Goal: Transaction & Acquisition: Purchase product/service

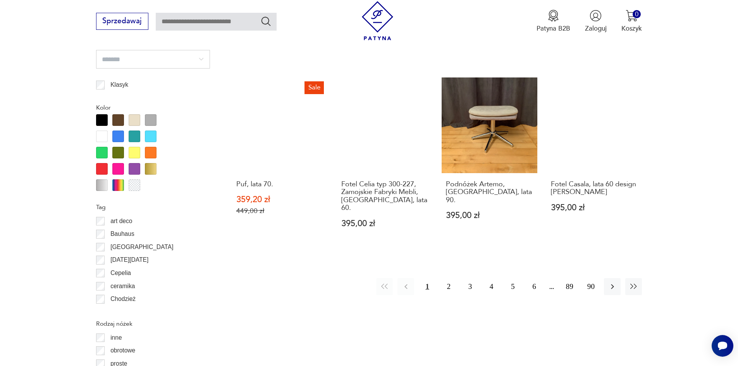
scroll to position [839, 0]
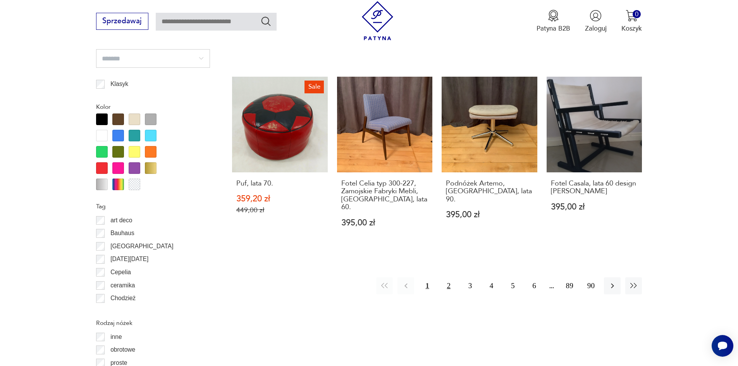
click at [447, 279] on button "2" at bounding box center [449, 285] width 17 height 17
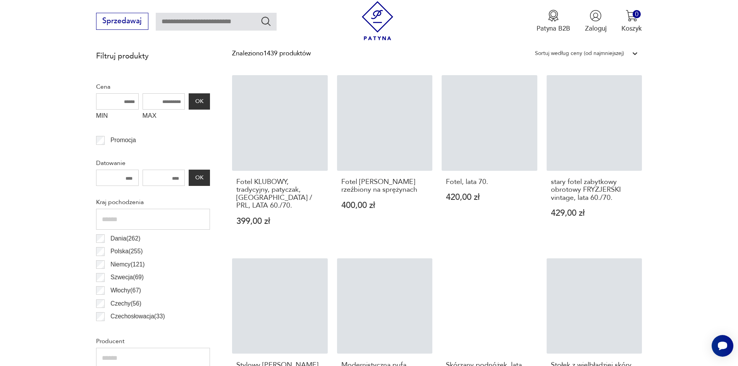
scroll to position [336, 0]
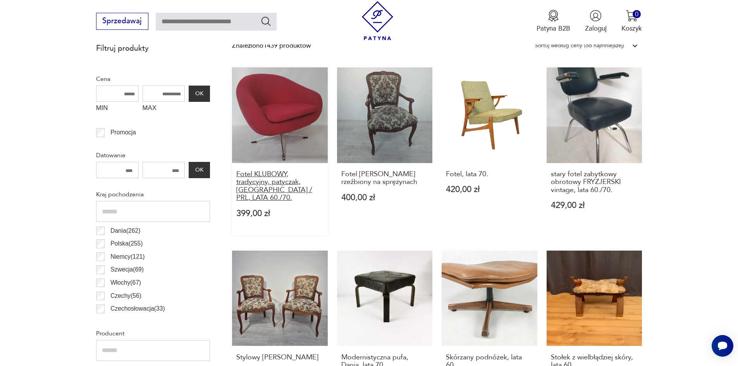
click at [299, 187] on h3 "Fotel KLUBOWY, tradycyjny, patyczak, [GEOGRAPHIC_DATA] / PRL, LATA 60./70." at bounding box center [279, 186] width 87 height 32
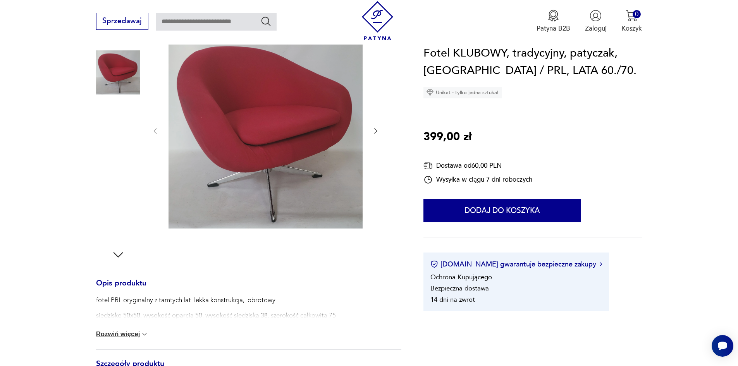
scroll to position [194, 0]
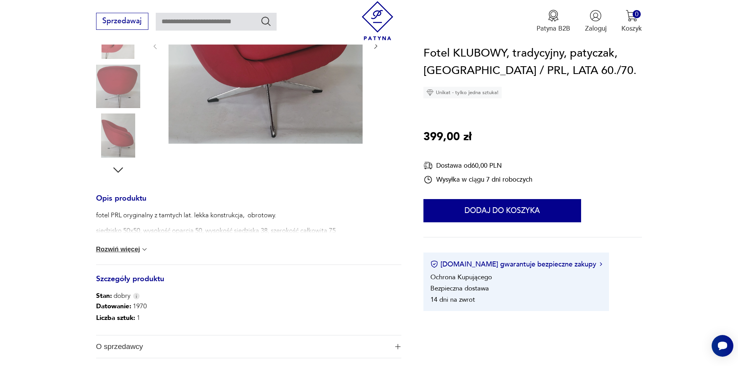
click at [122, 245] on div "fotel PRL oryginalny z tamtych lat. lekka konstrukcja, obrotowy. siedzisko 50x5…" at bounding box center [248, 238] width 305 height 54
click at [134, 249] on button "Rozwiń więcej" at bounding box center [122, 250] width 53 height 8
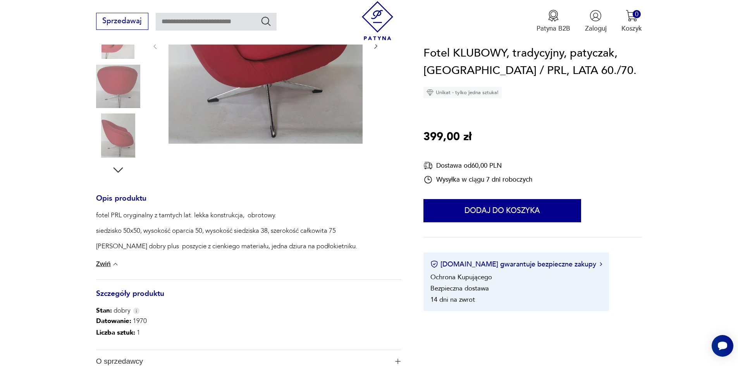
scroll to position [77, 0]
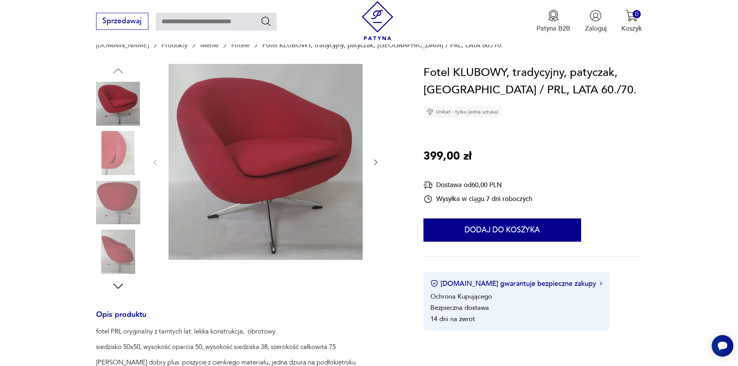
click at [104, 141] on img at bounding box center [118, 153] width 44 height 44
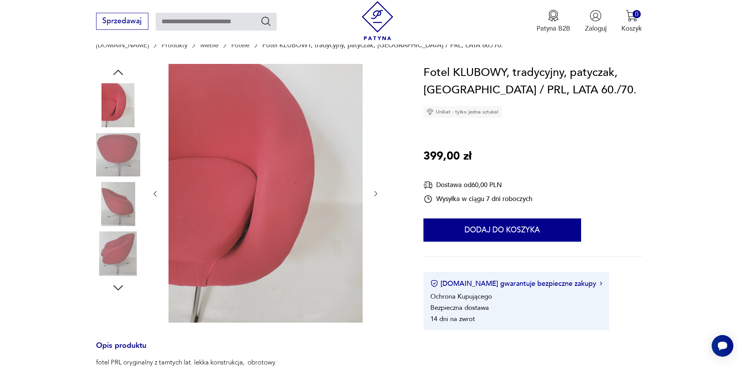
click at [104, 173] on img at bounding box center [118, 155] width 44 height 44
